Goal: Information Seeking & Learning: Understand process/instructions

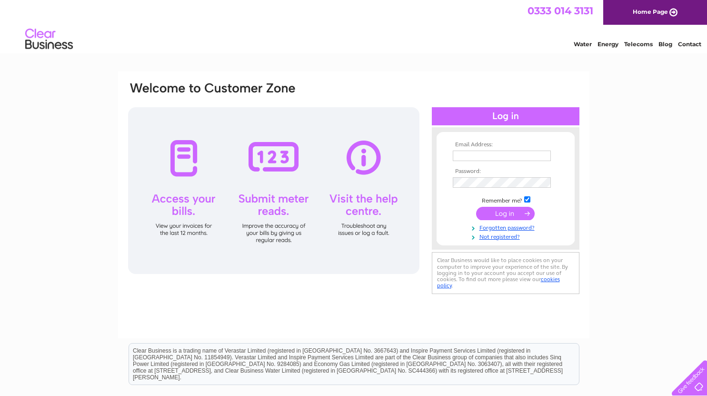
click at [476, 150] on input "text" at bounding box center [502, 155] width 98 height 10
type input "[PERSON_NAME][EMAIL_ADDRESS][DOMAIN_NAME]"
click at [500, 213] on input "submit" at bounding box center [505, 213] width 59 height 13
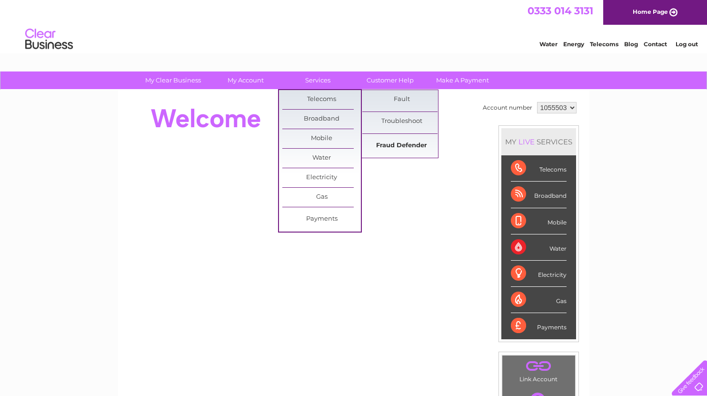
click at [389, 146] on link "Fraud Defender" at bounding box center [401, 145] width 79 height 19
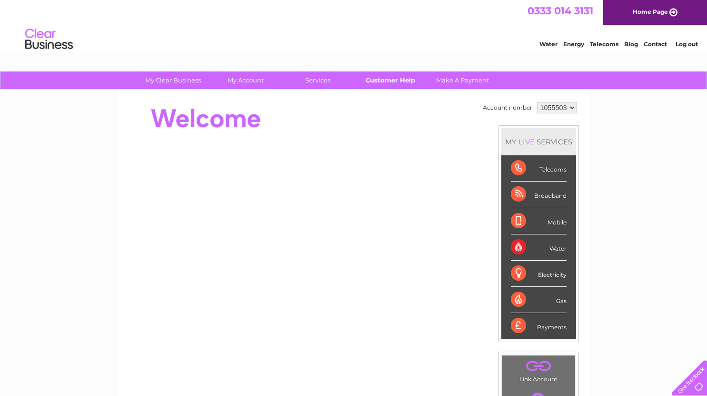
click at [375, 77] on link "Customer Help" at bounding box center [390, 80] width 79 height 18
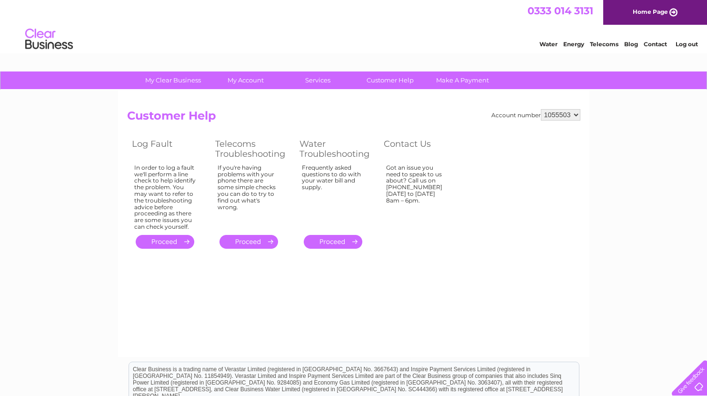
click at [250, 243] on link "." at bounding box center [248, 242] width 59 height 14
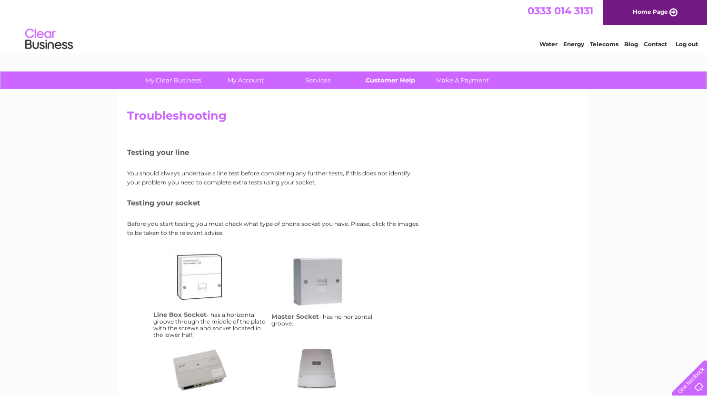
click at [374, 84] on link "Customer Help" at bounding box center [390, 80] width 79 height 18
